Goal: Task Accomplishment & Management: Use online tool/utility

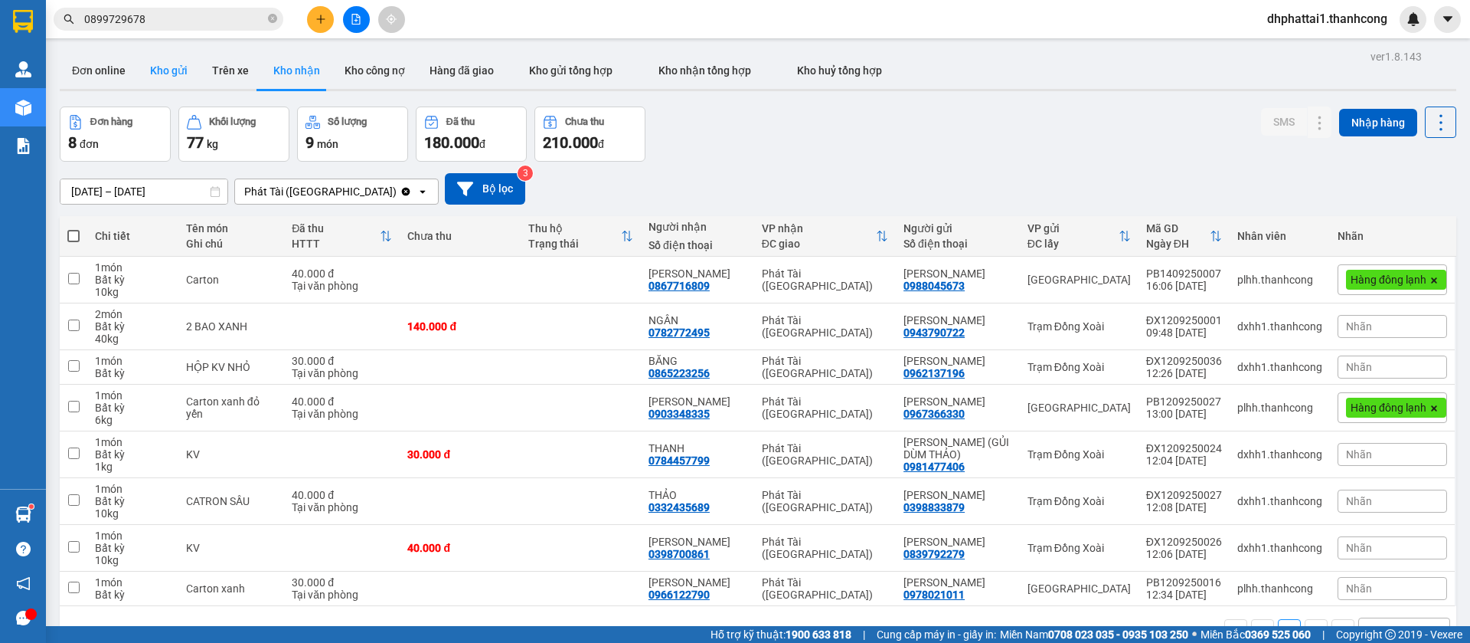
click at [188, 67] on button "Kho gửi" at bounding box center [169, 70] width 62 height 37
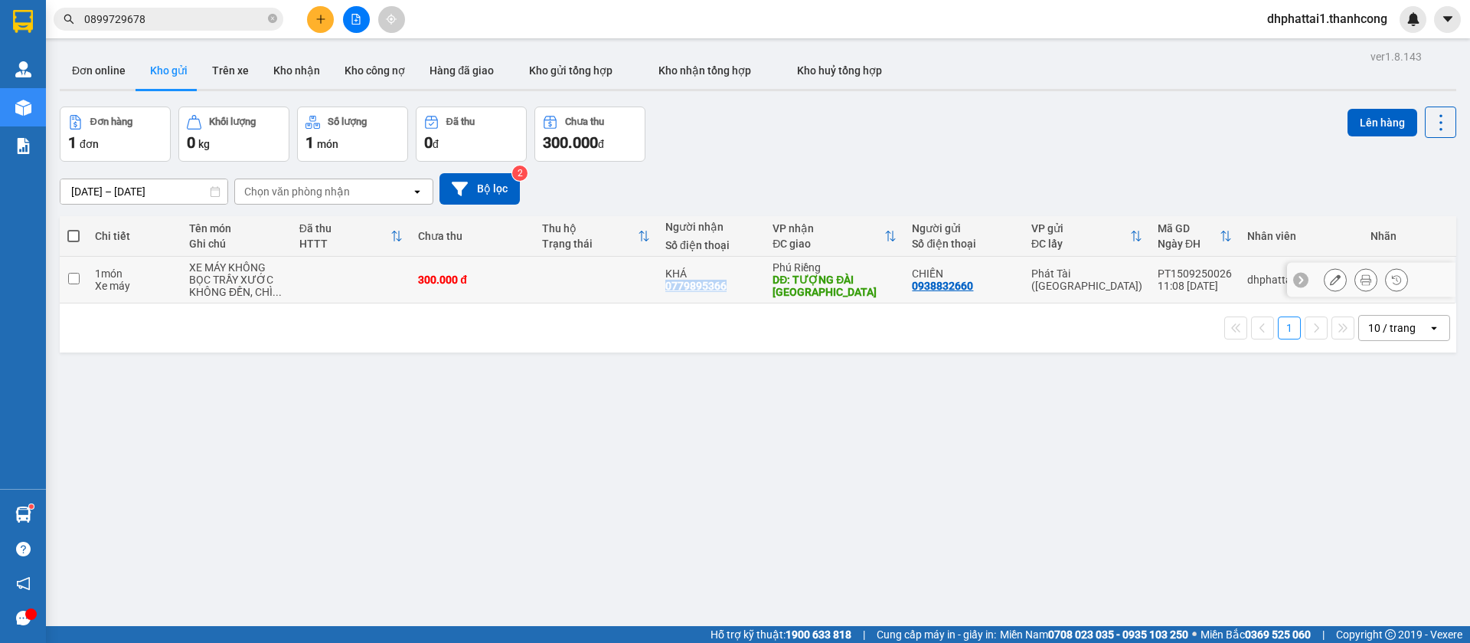
drag, startPoint x: 731, startPoint y: 285, endPoint x: 670, endPoint y: 284, distance: 61.3
click at [670, 284] on div "KHÁ 0779895366" at bounding box center [712, 279] width 92 height 25
checkbox input "true"
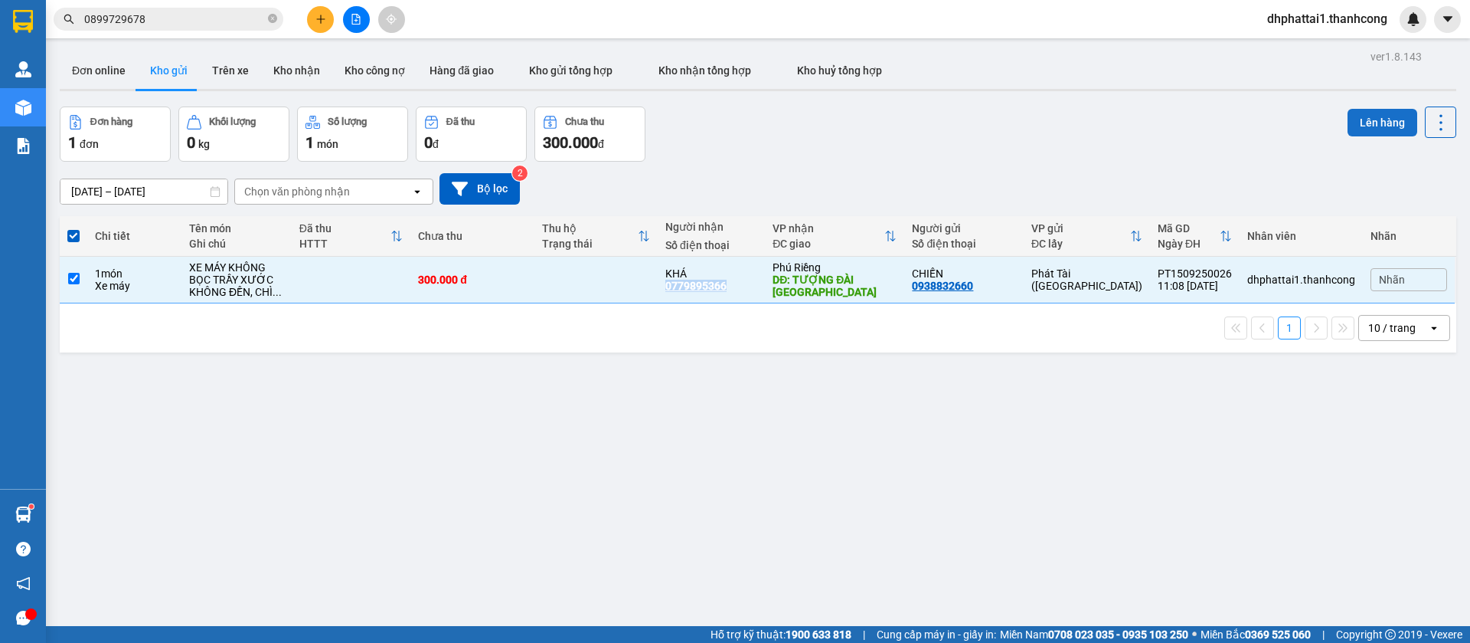
click at [1356, 116] on button "Lên hàng" at bounding box center [1383, 123] width 70 height 28
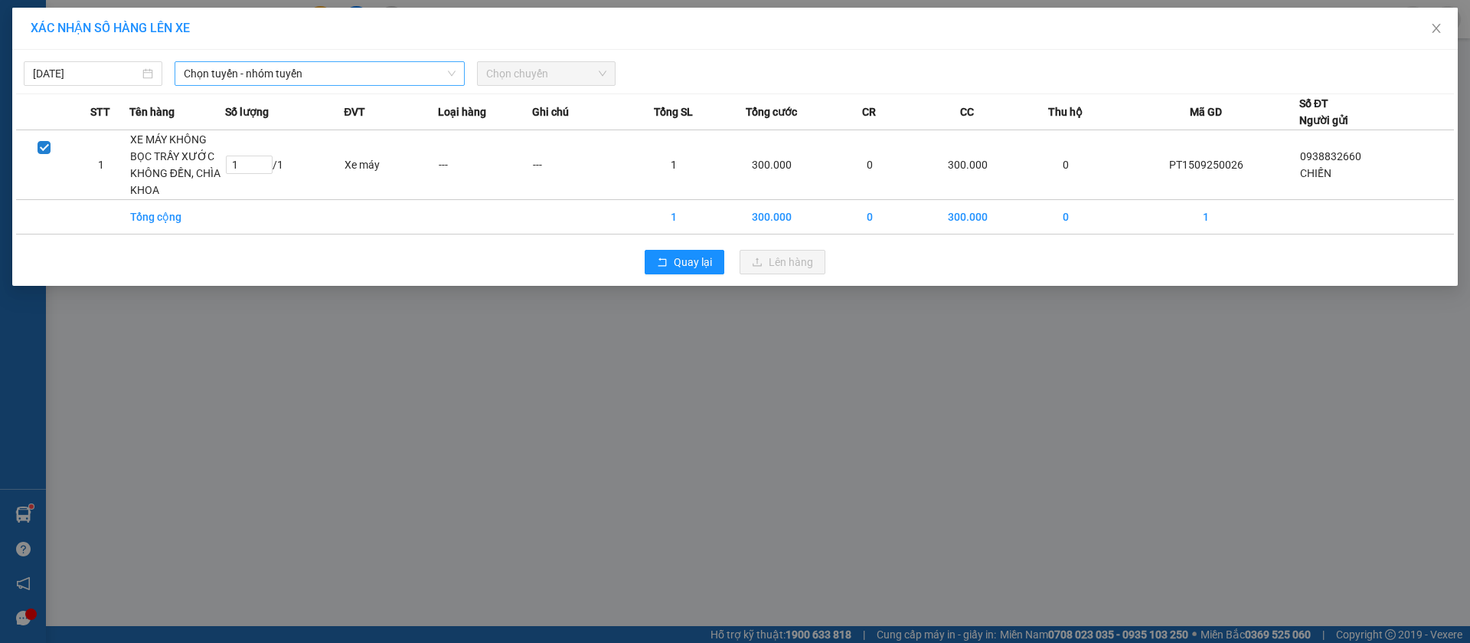
click at [378, 70] on span "Chọn tuyến - nhóm tuyến" at bounding box center [320, 73] width 272 height 23
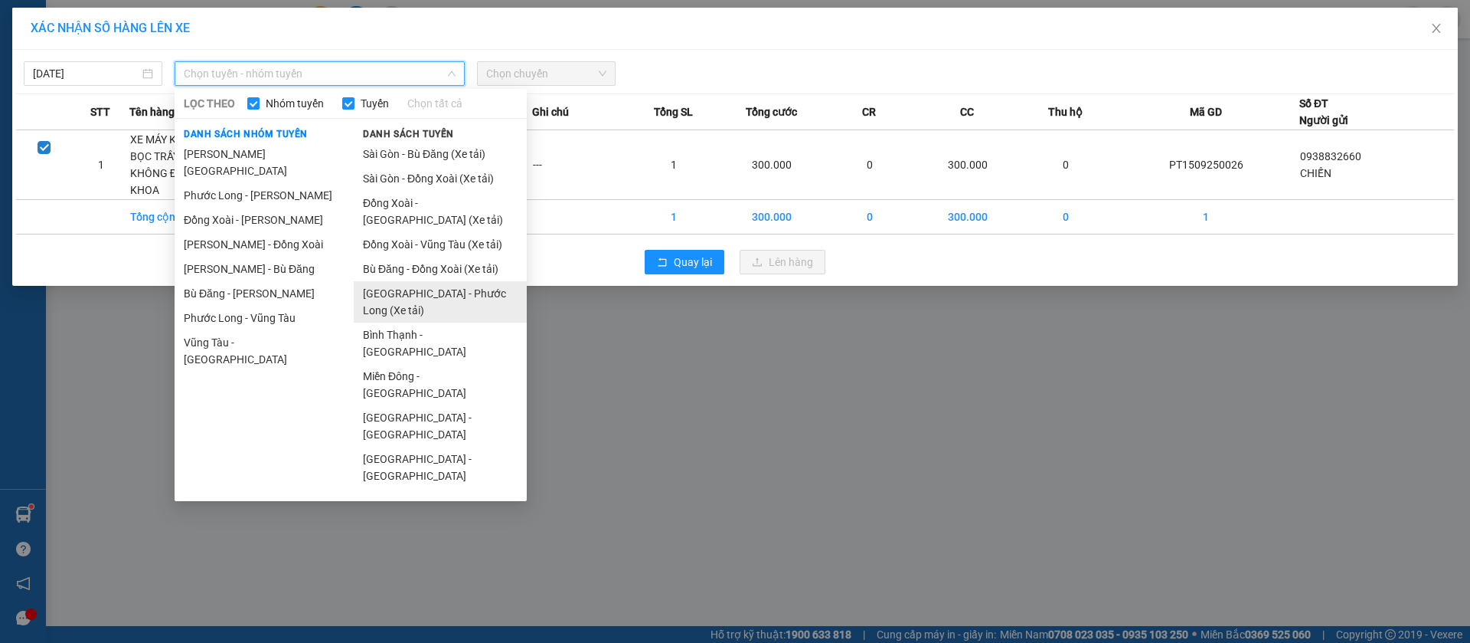
click at [457, 291] on li "[GEOGRAPHIC_DATA] - Phước Long (Xe tải)" at bounding box center [440, 301] width 173 height 41
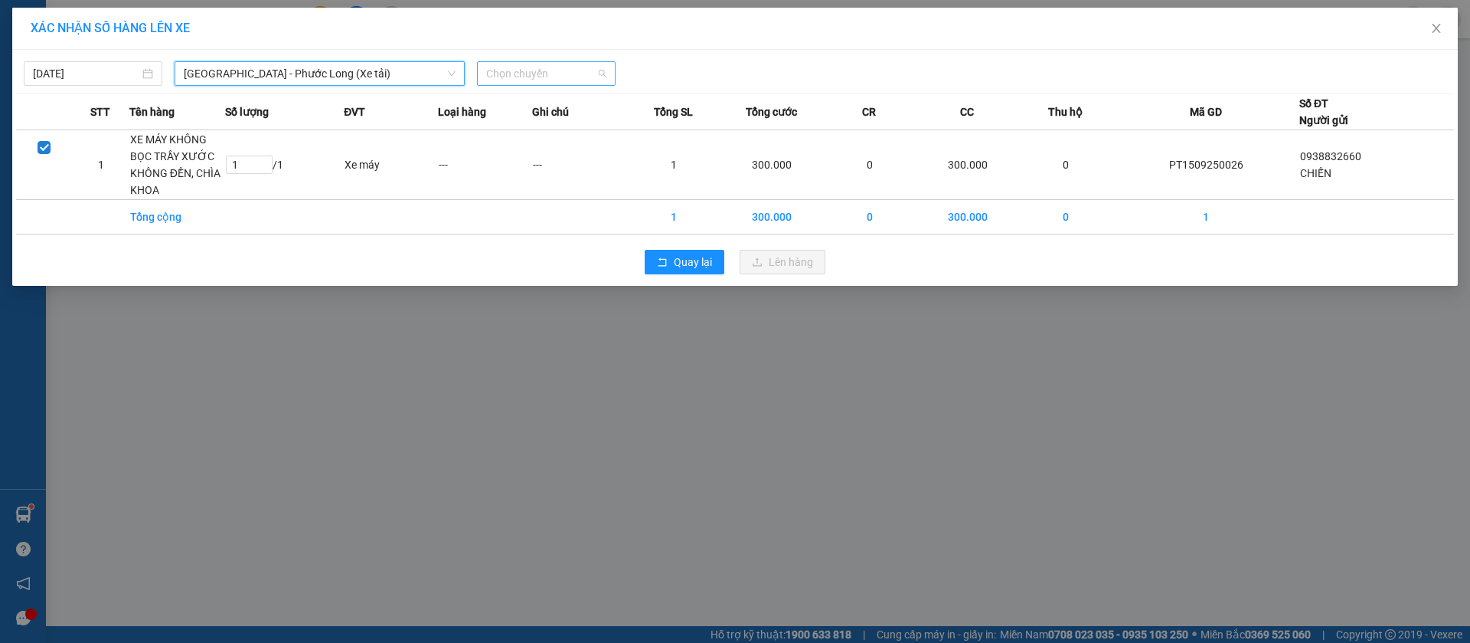
click at [557, 72] on span "Chọn chuyến" at bounding box center [546, 73] width 120 height 23
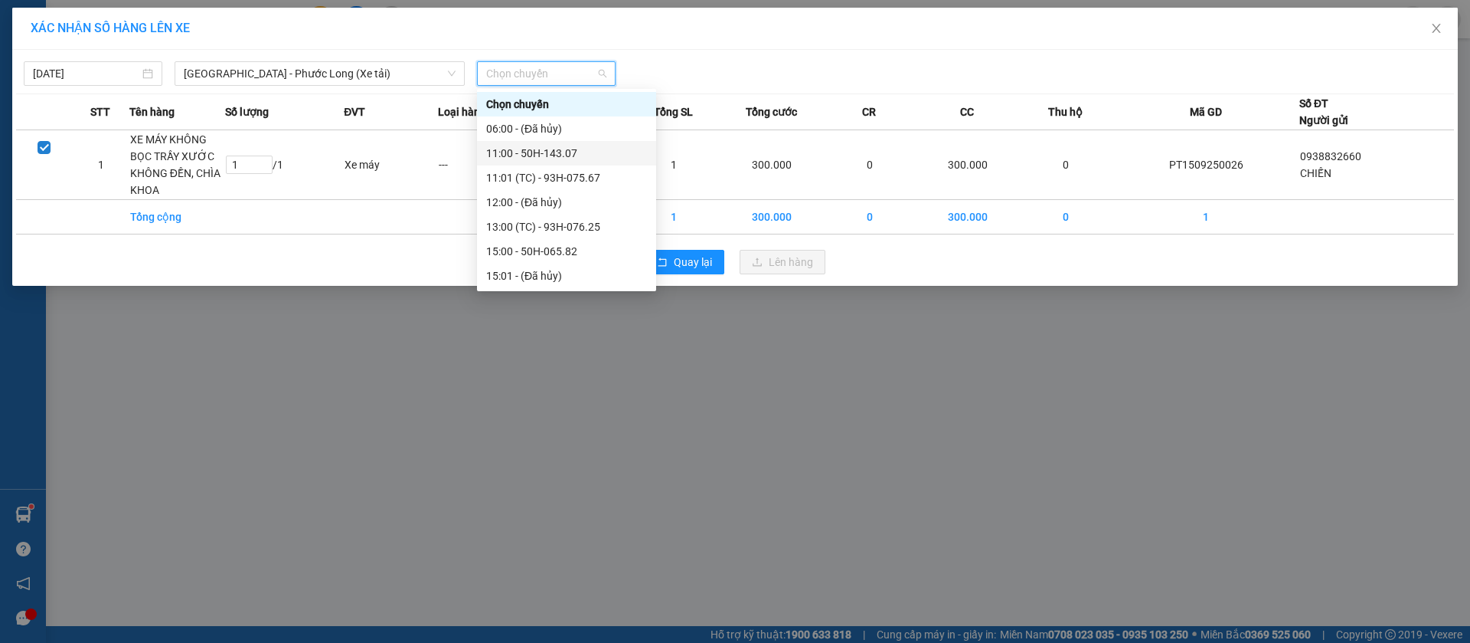
click at [585, 153] on div "11:00 - 50H-143.07" at bounding box center [566, 153] width 161 height 17
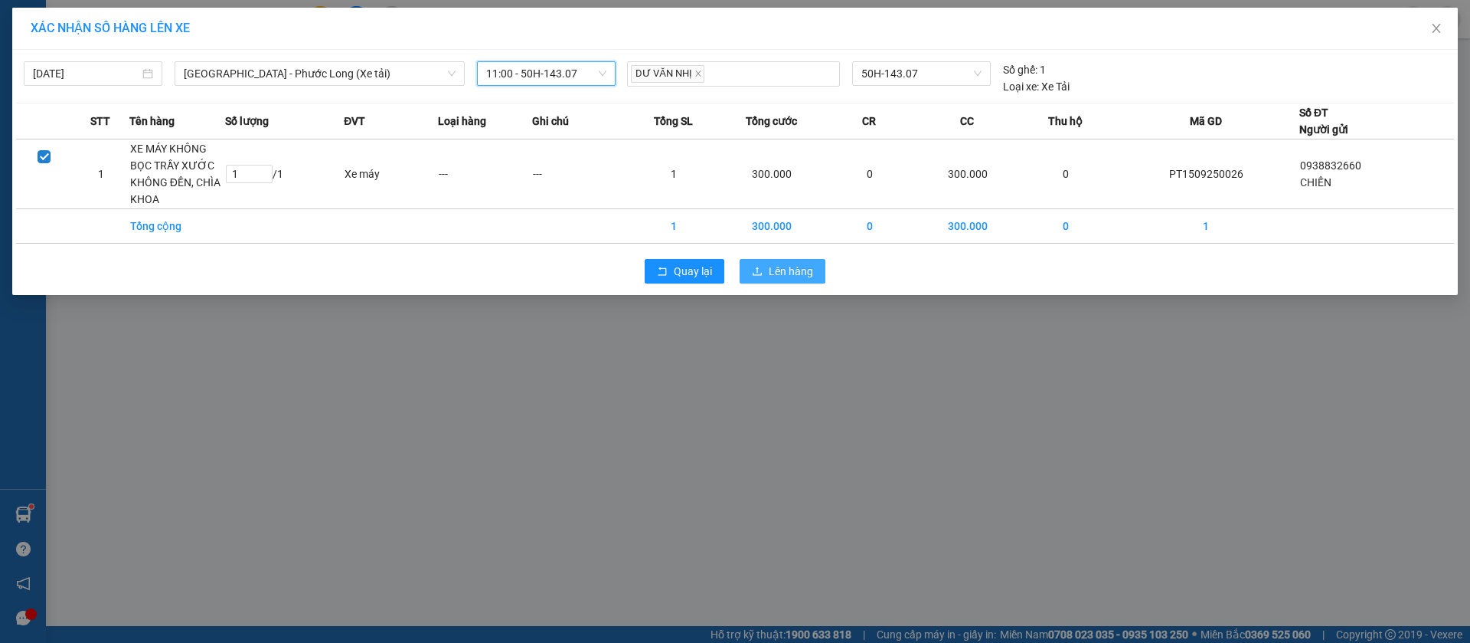
click at [783, 271] on span "Lên hàng" at bounding box center [791, 271] width 44 height 17
